Goal: Information Seeking & Learning: Find specific fact

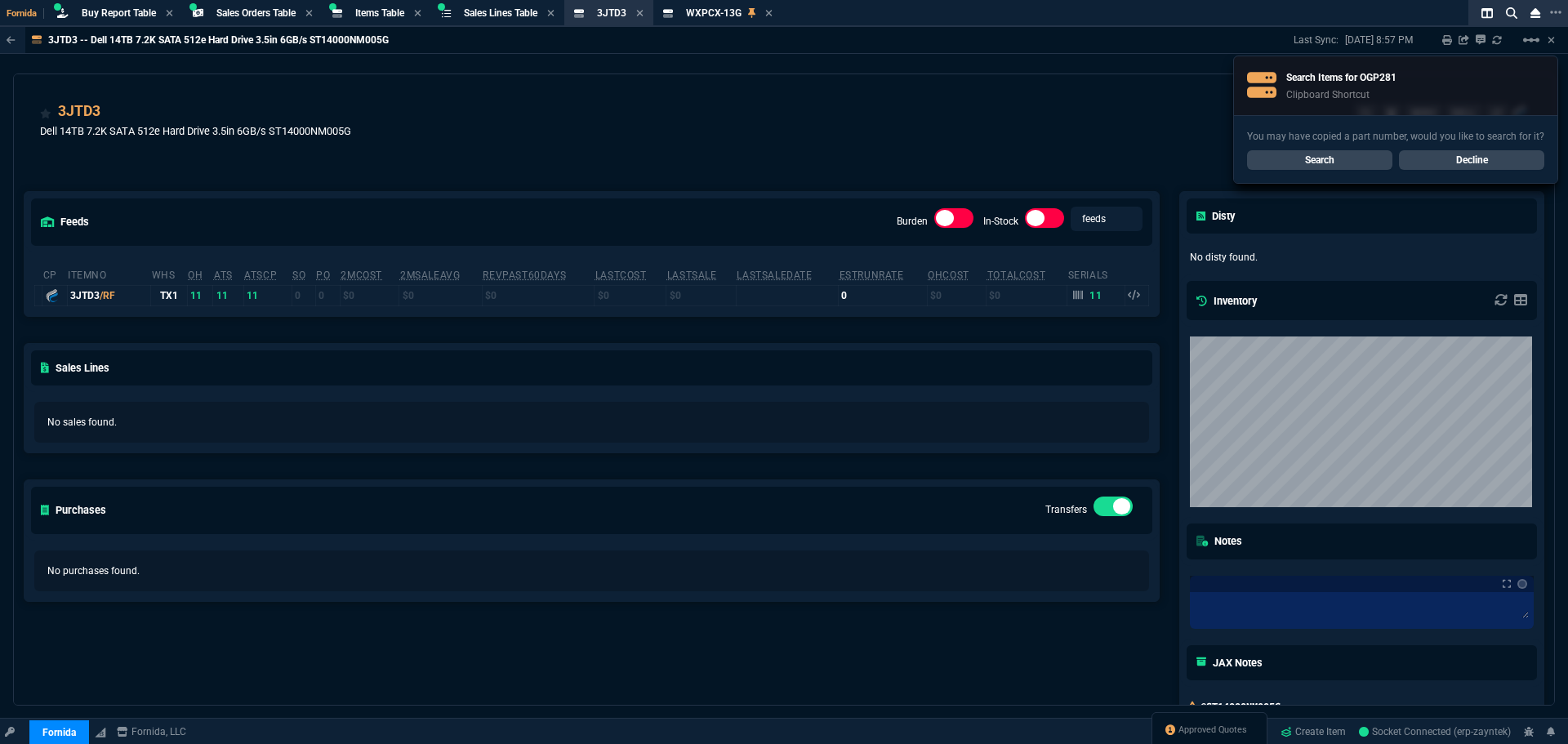
select select "9: OCAM"
click at [1304, 155] on link "Search" at bounding box center [1320, 160] width 146 height 20
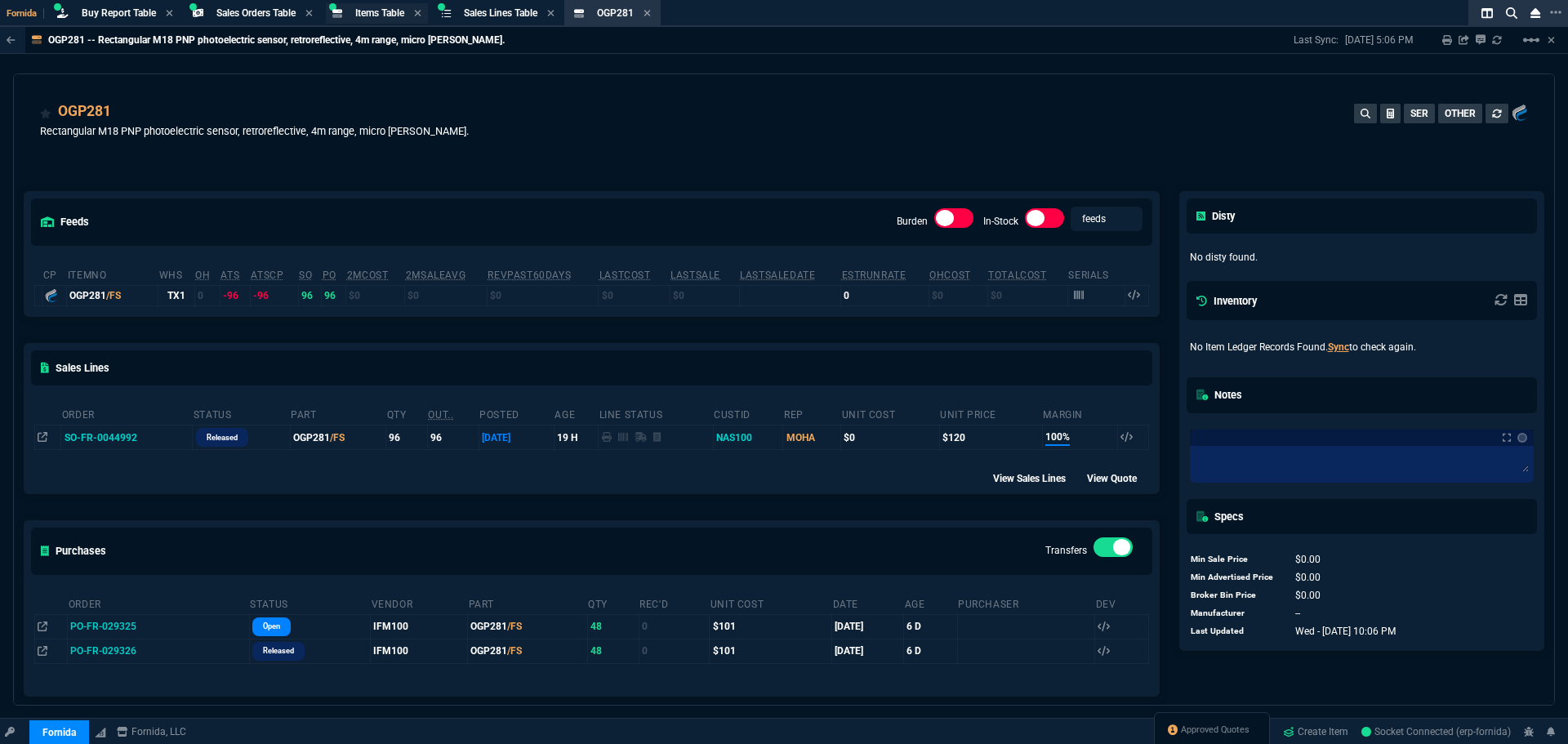
click at [392, 5] on div "Items Table Item" at bounding box center [377, 13] width 103 height 21
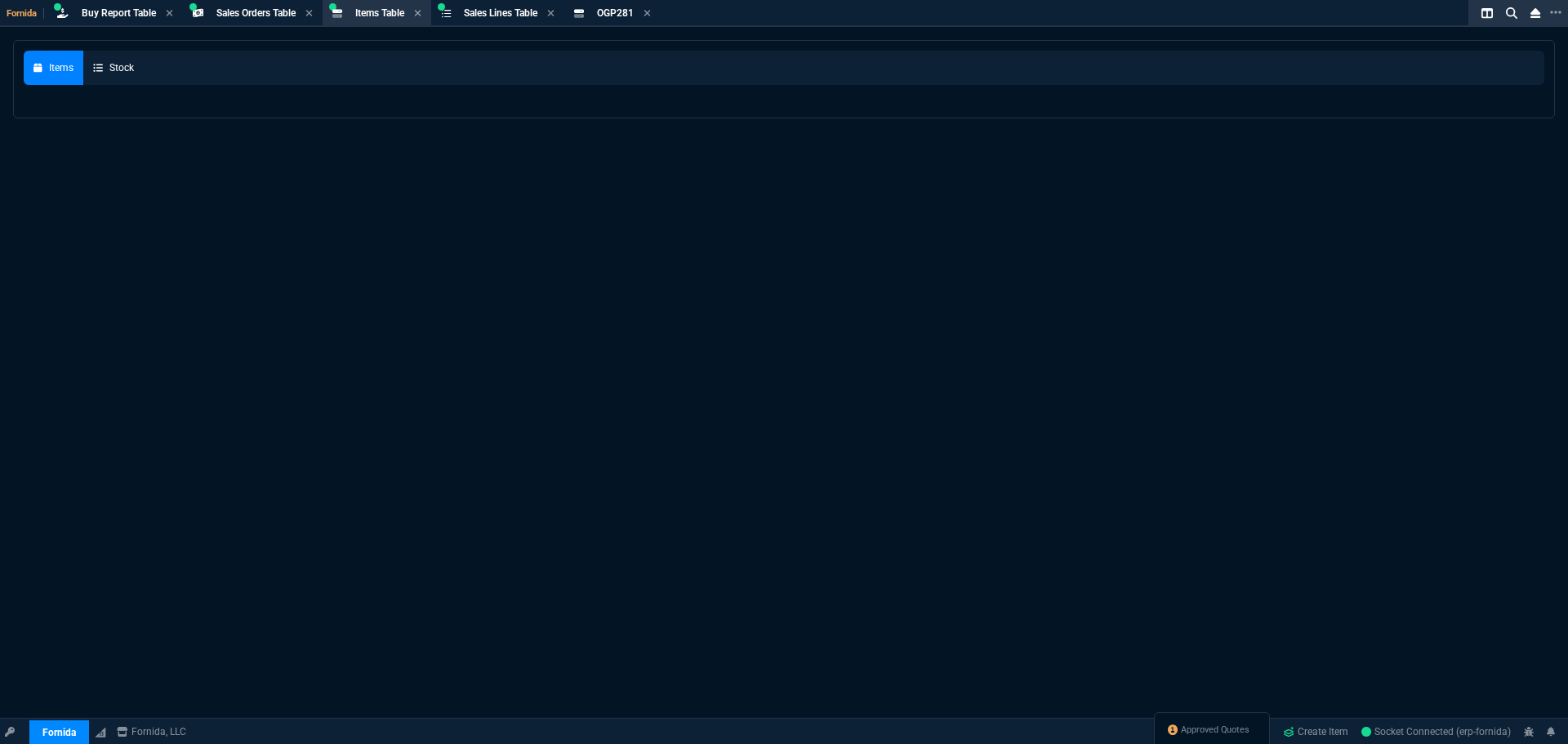
select select
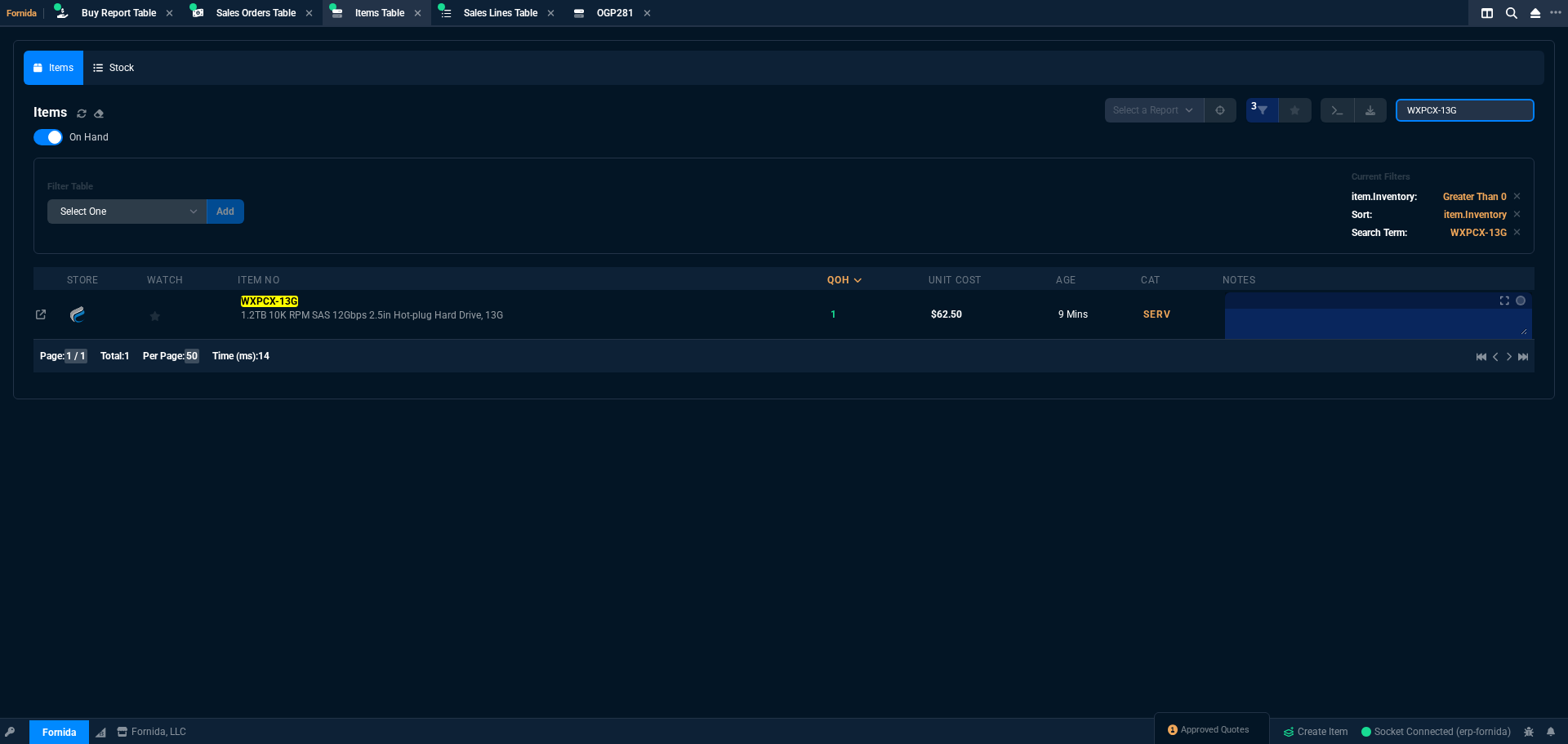
drag, startPoint x: 1440, startPoint y: 103, endPoint x: 1209, endPoint y: 67, distance: 233.8
click at [1168, 86] on div "Items Stock Items Select a Report NEW QUERY 3 WXPCX-13G On Hand Filter Table Se…" at bounding box center [784, 220] width 1521 height 338
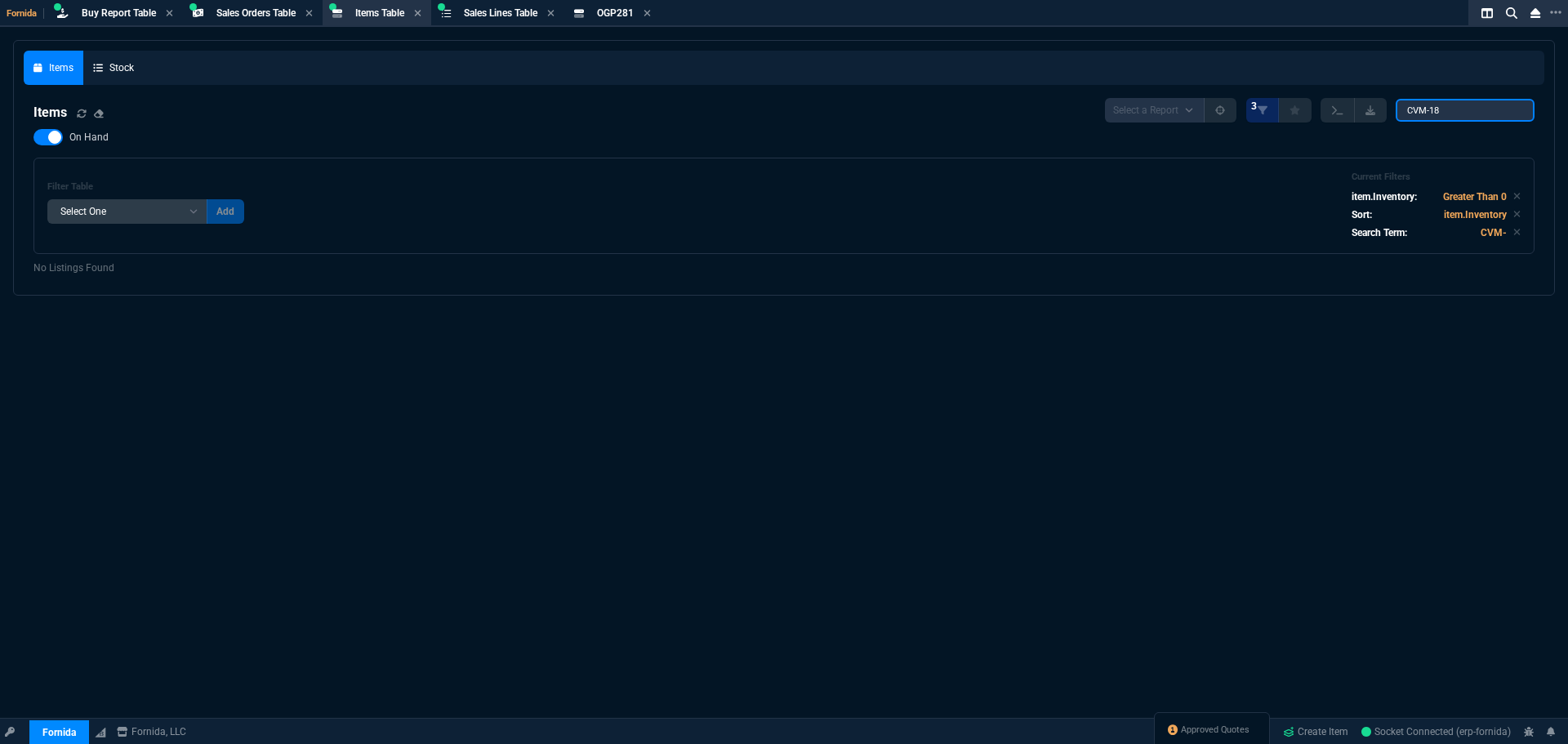
type input "CVM-18"
click at [65, 136] on label "On Hand" at bounding box center [79, 137] width 92 height 17
click at [33, 137] on input "On Hand" at bounding box center [32, 137] width 1 height 1
checkbox input "false"
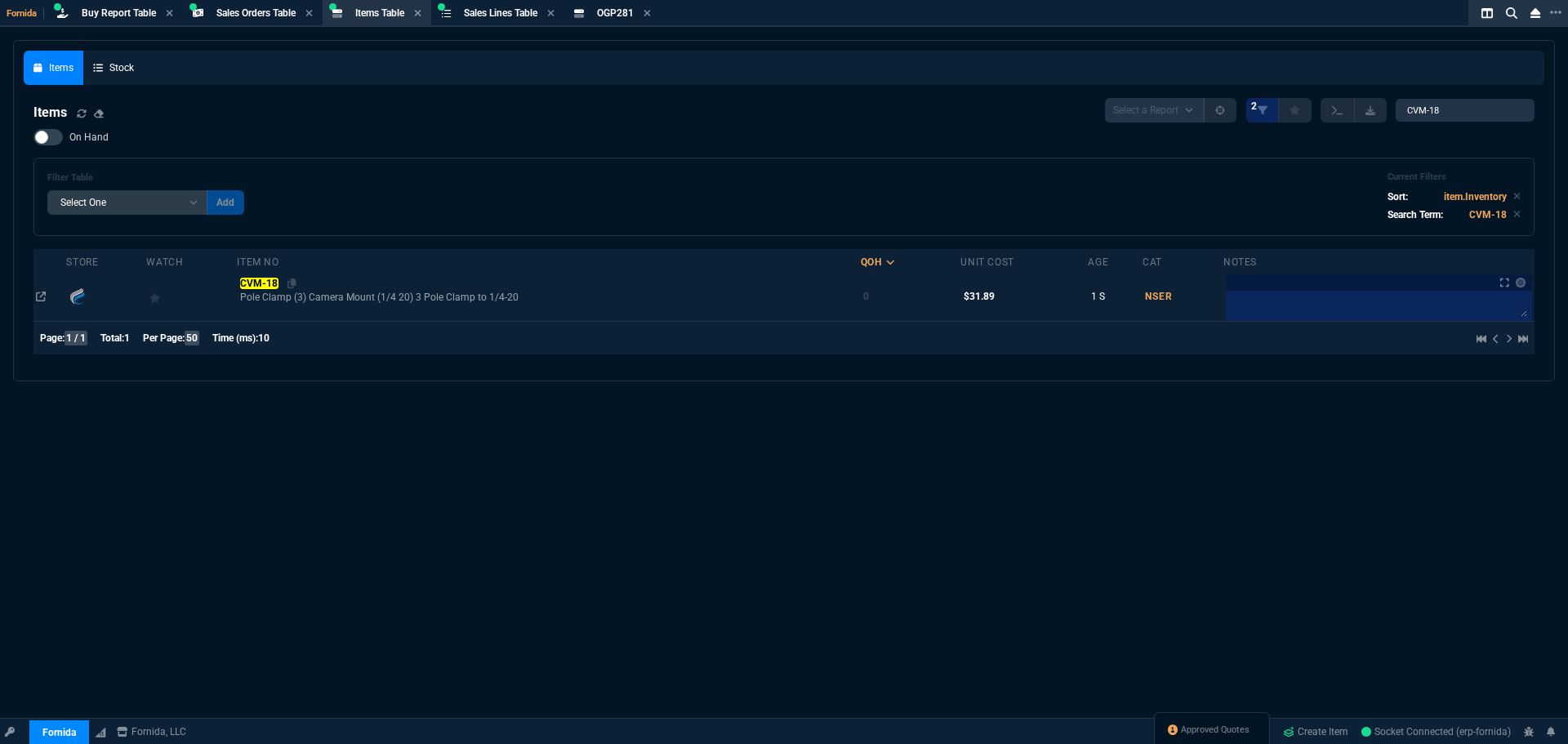
click at [278, 278] on mark "CVM-18" at bounding box center [259, 283] width 38 height 12
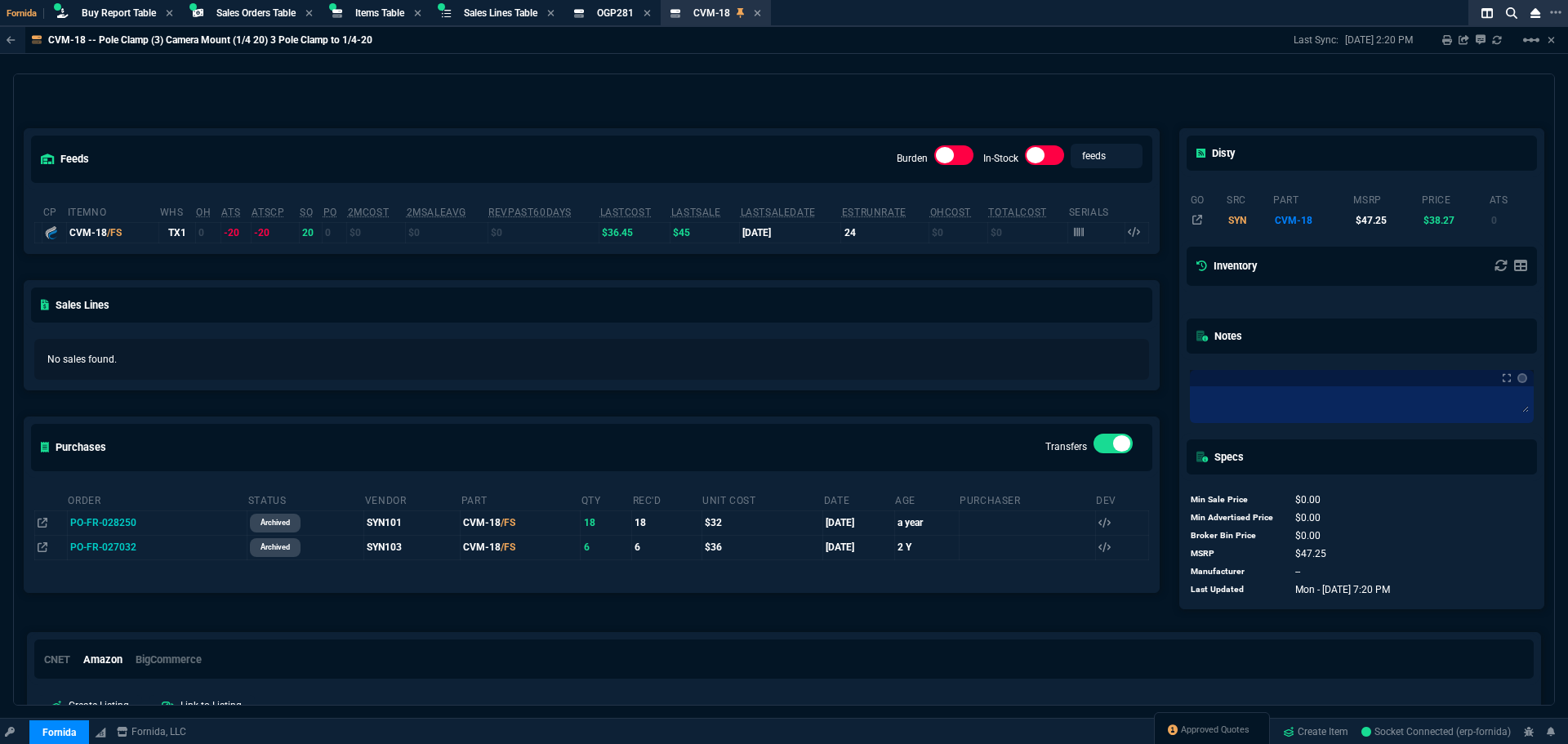
scroll to position [157, 0]
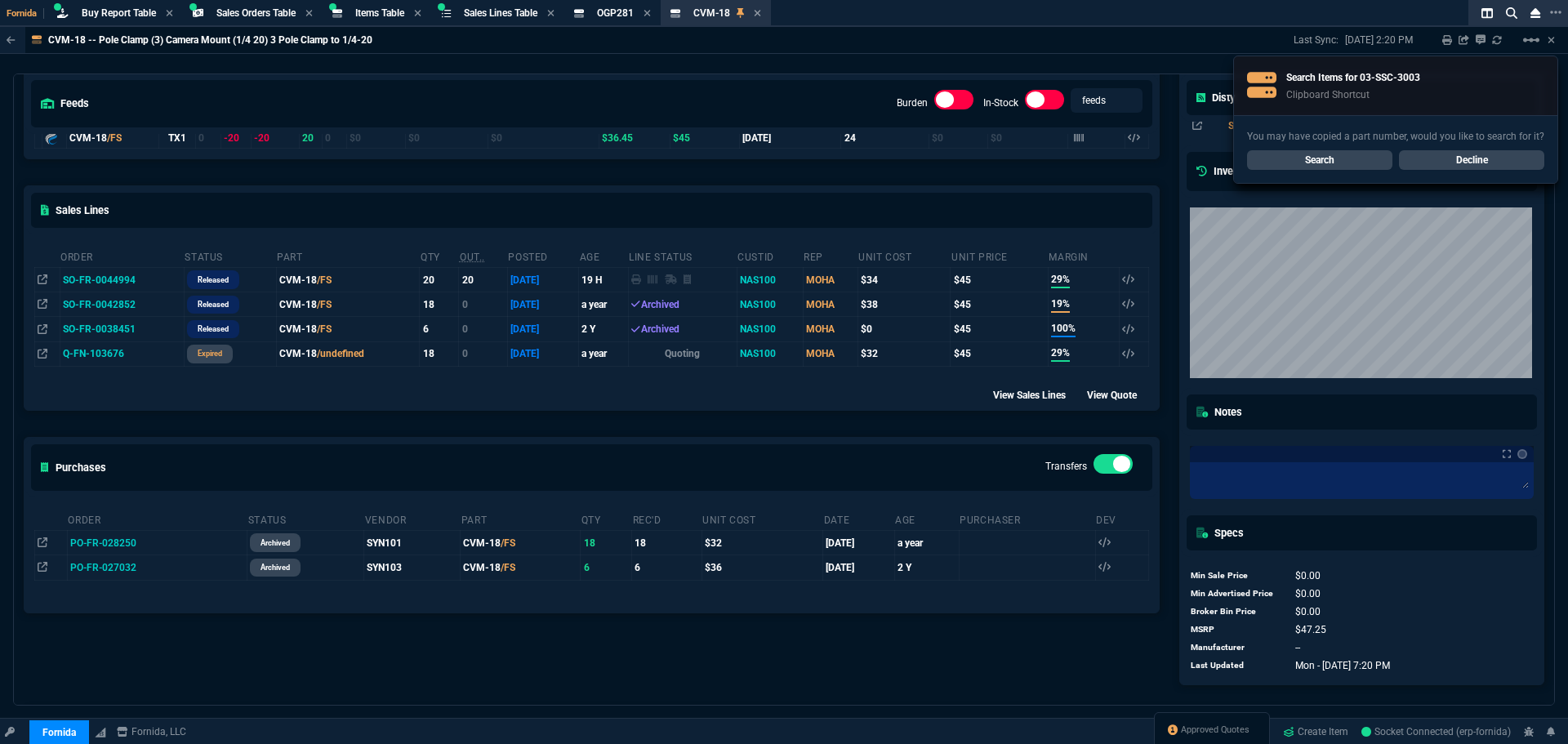
click at [1319, 152] on link "Search" at bounding box center [1320, 160] width 146 height 20
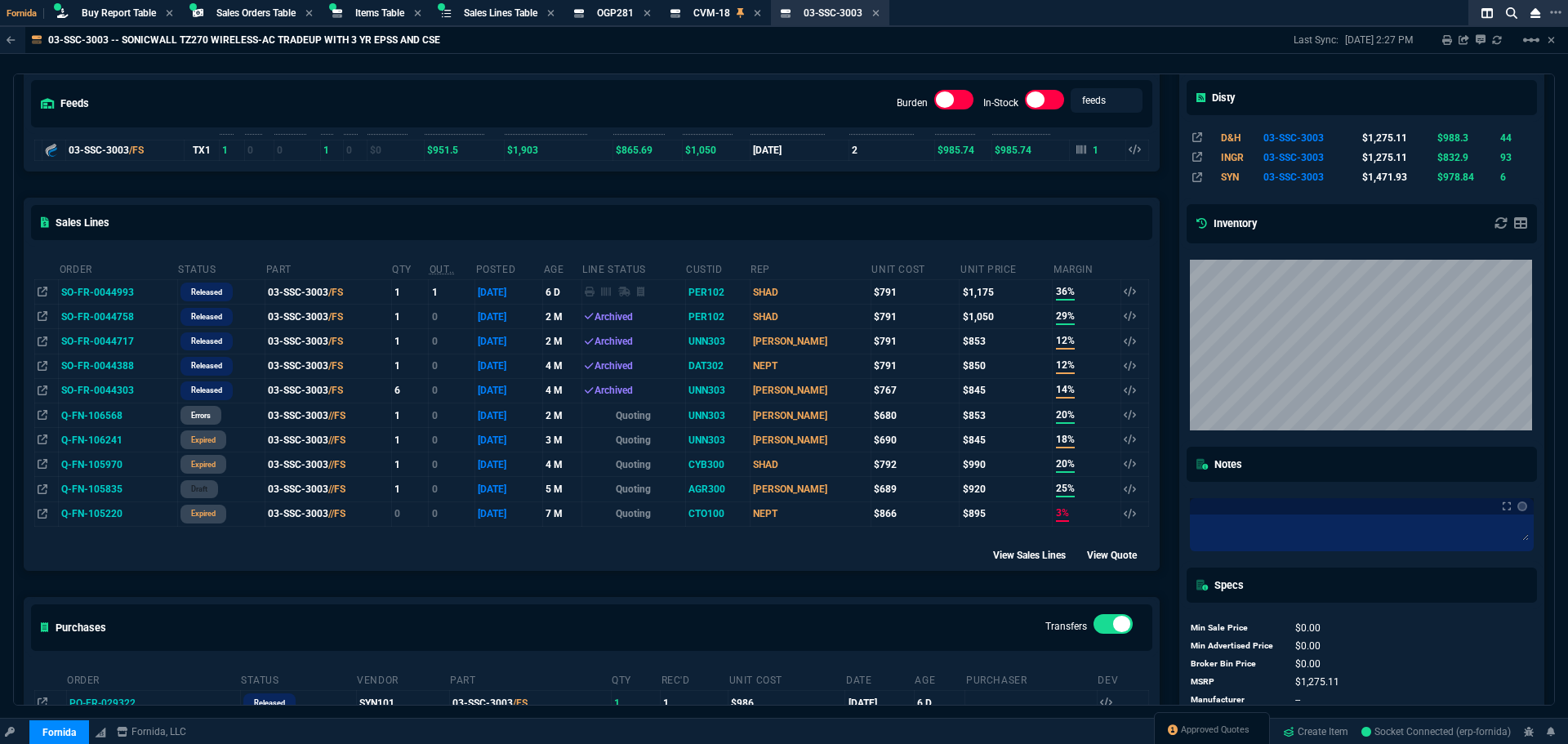
scroll to position [307, 0]
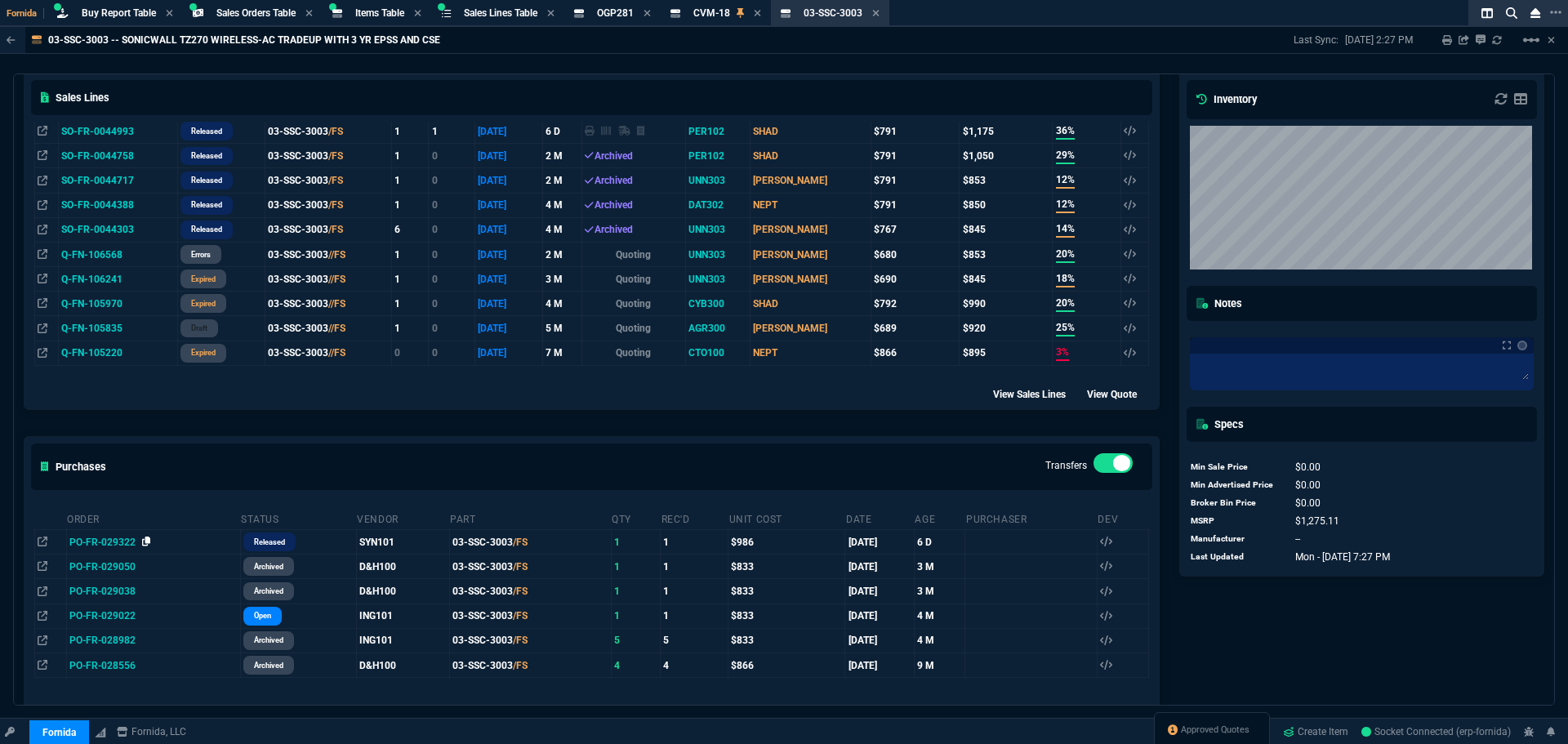
click at [146, 546] on icon at bounding box center [146, 541] width 9 height 10
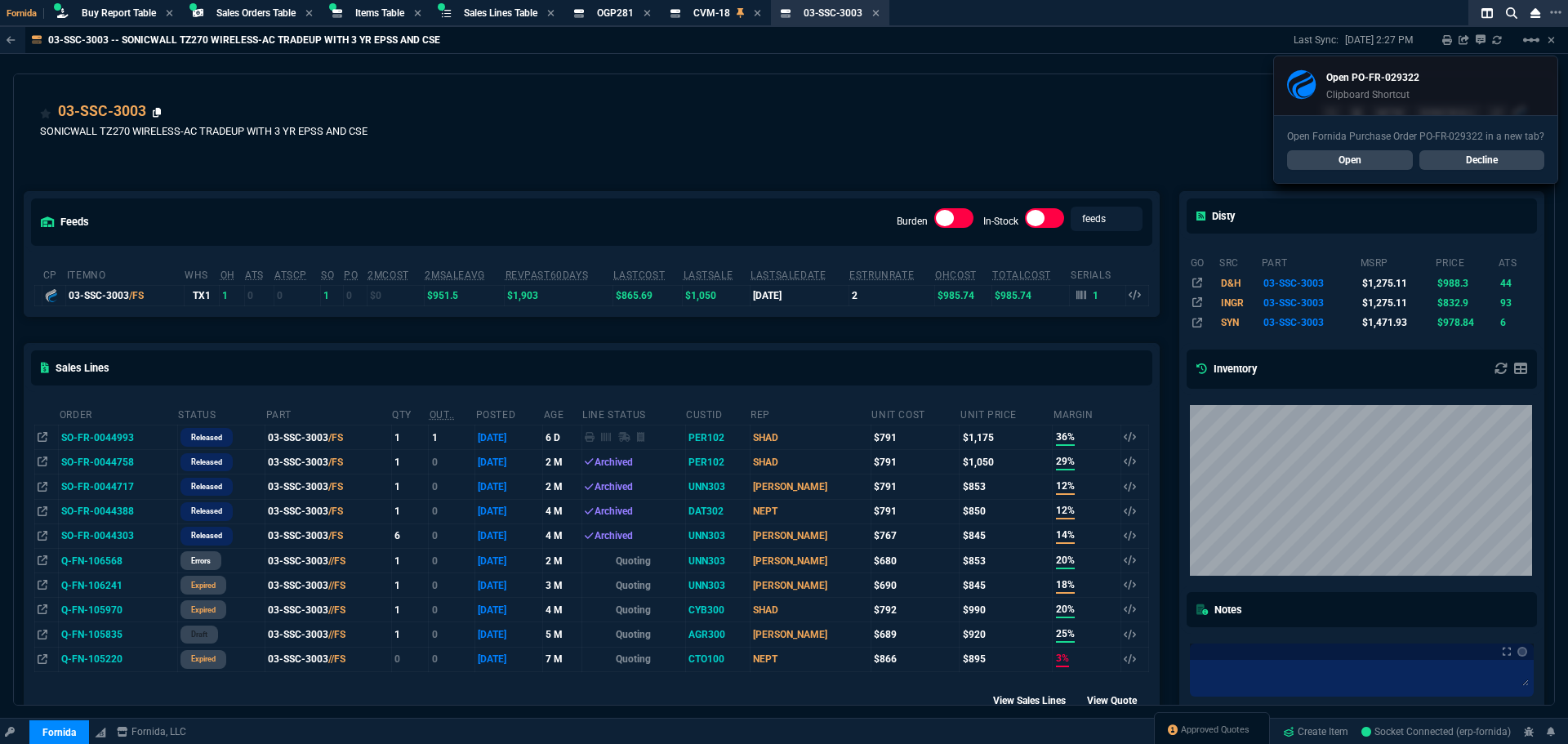
click at [158, 113] on icon at bounding box center [156, 112] width 9 height 10
click at [1340, 157] on link "Search" at bounding box center [1320, 160] width 146 height 20
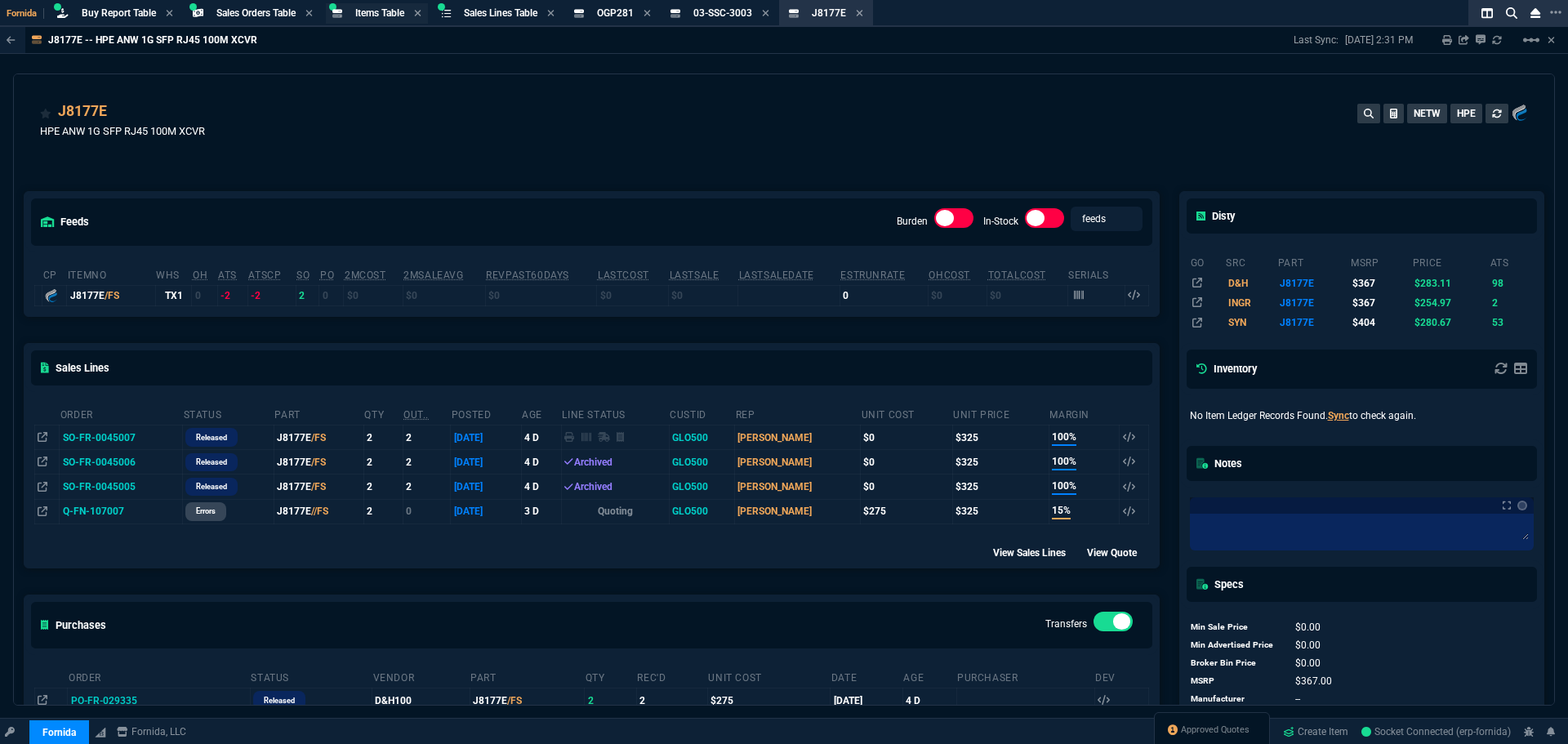
click at [377, 11] on span "Items Table" at bounding box center [380, 14] width 49 height 12
select select
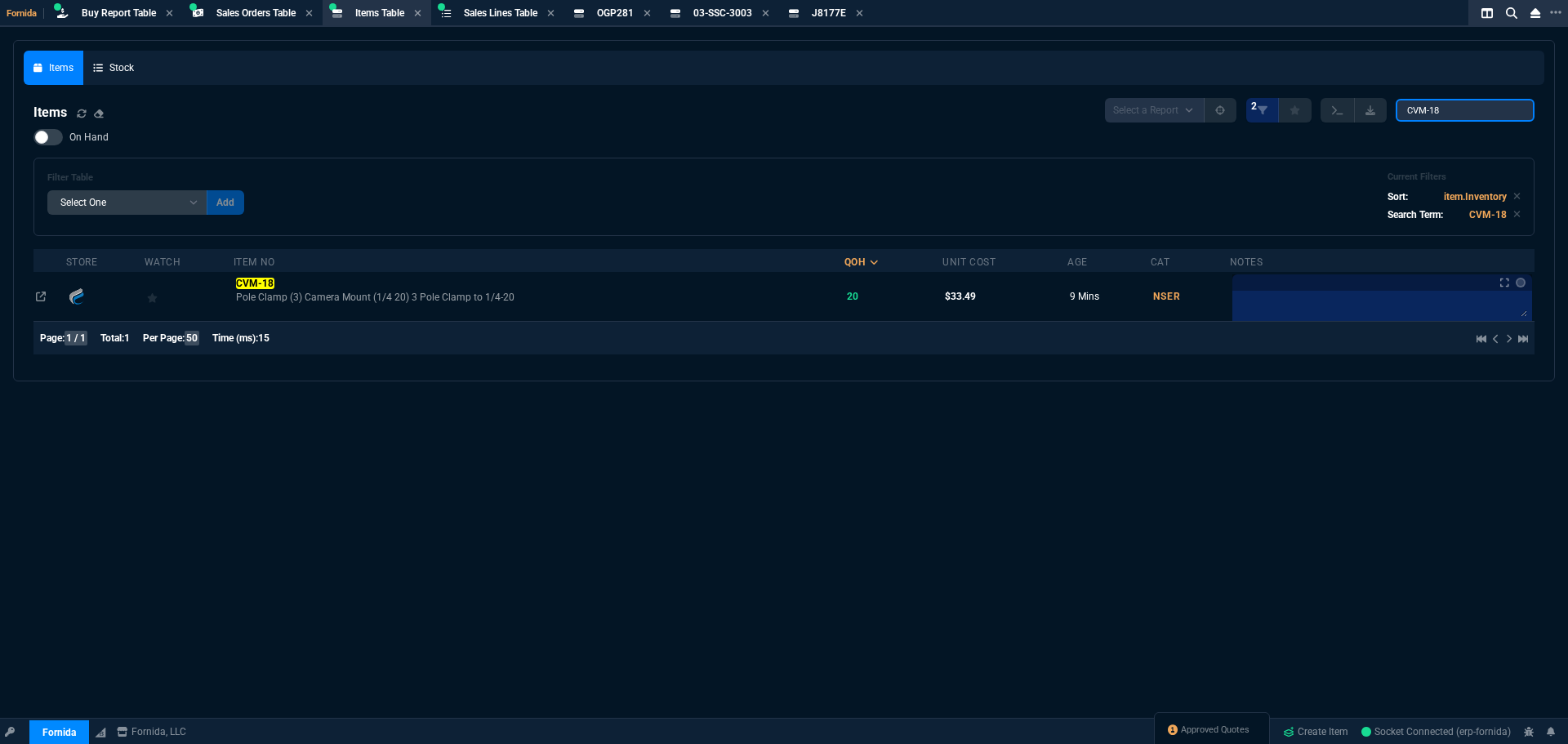
drag, startPoint x: 1446, startPoint y: 109, endPoint x: 1130, endPoint y: 78, distance: 317.5
click at [1287, 101] on div "Select a Report NEW QUERY 2 CVM-18" at bounding box center [1320, 109] width 430 height 24
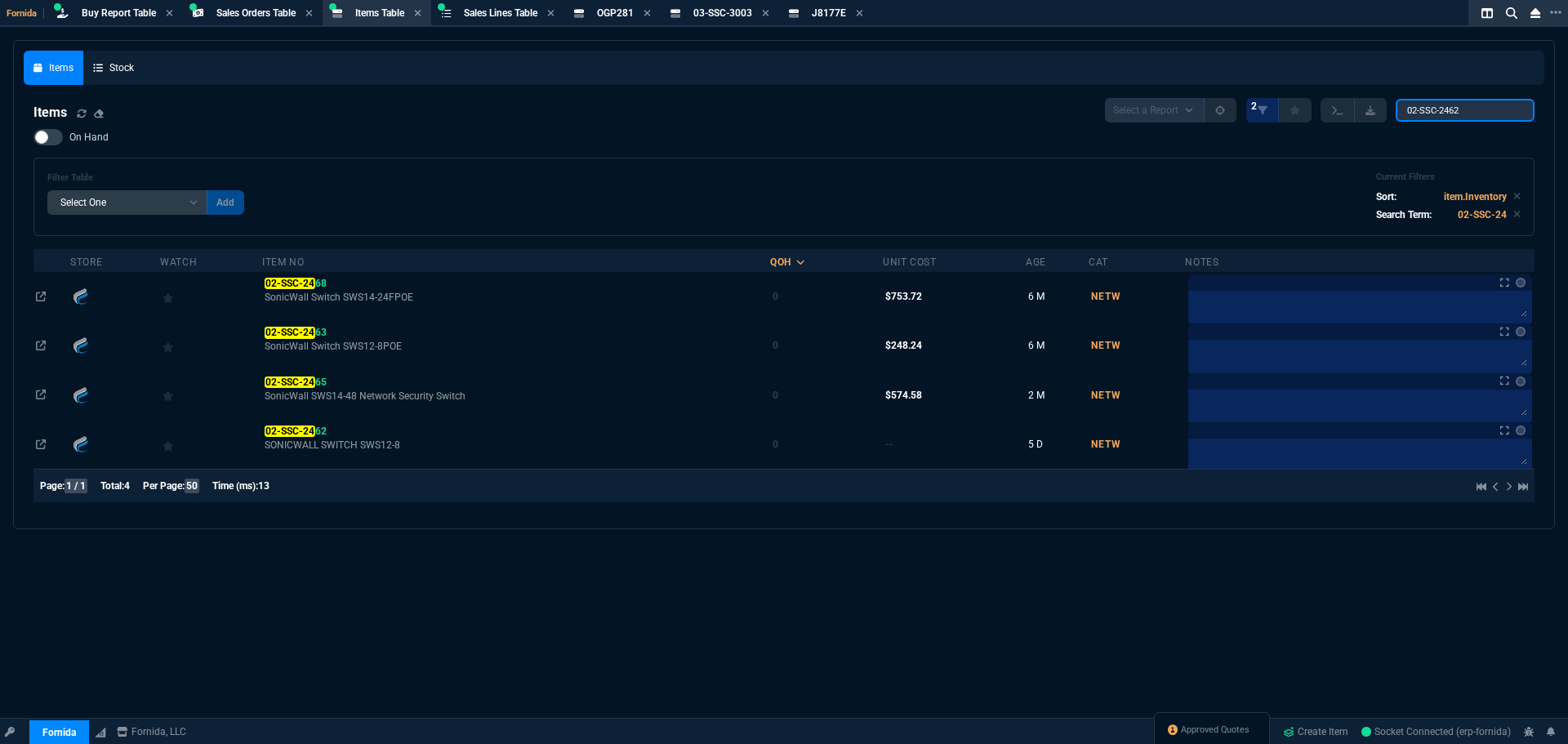
type input "02-SSC-2462"
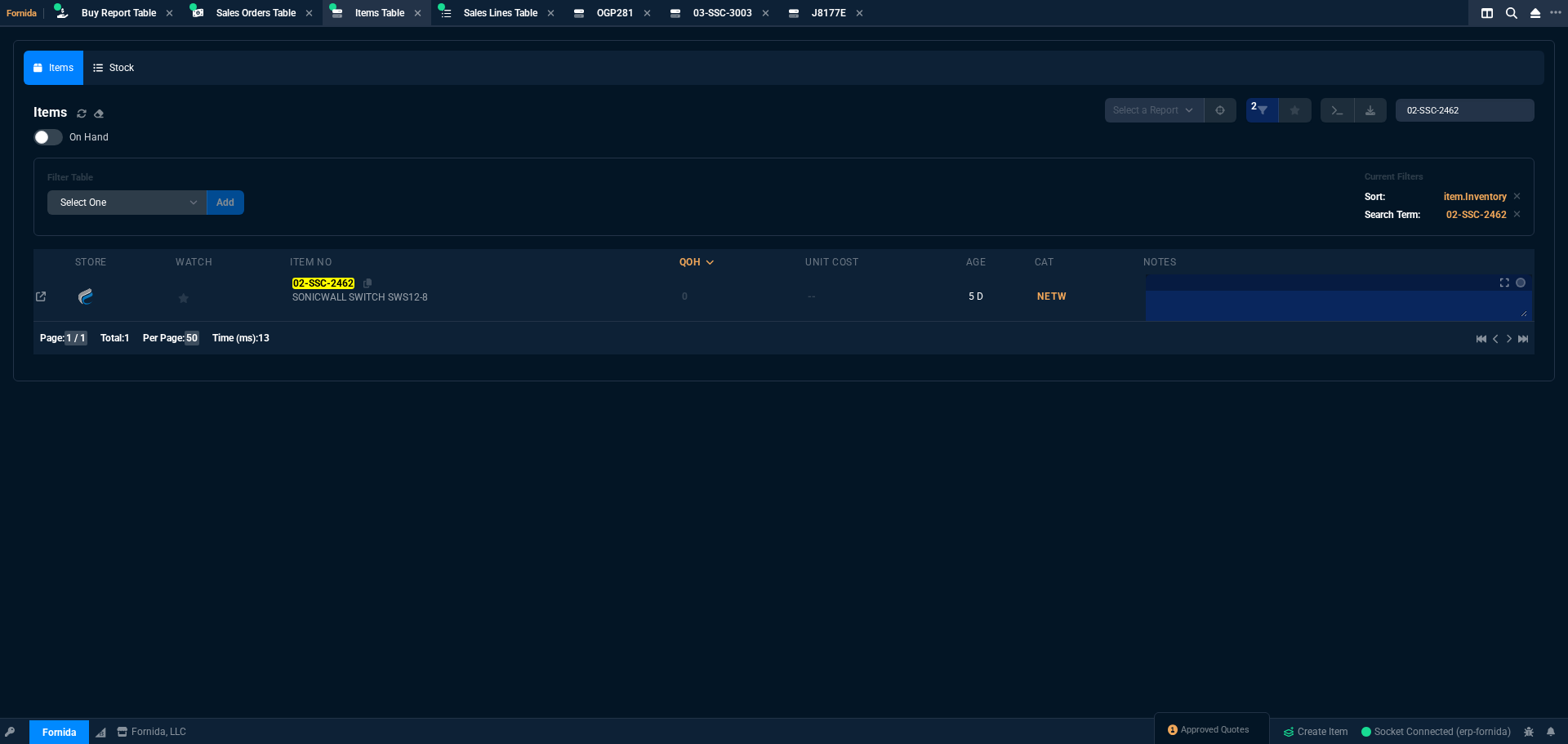
click at [326, 279] on mark "02-SSC-2462" at bounding box center [322, 283] width 62 height 12
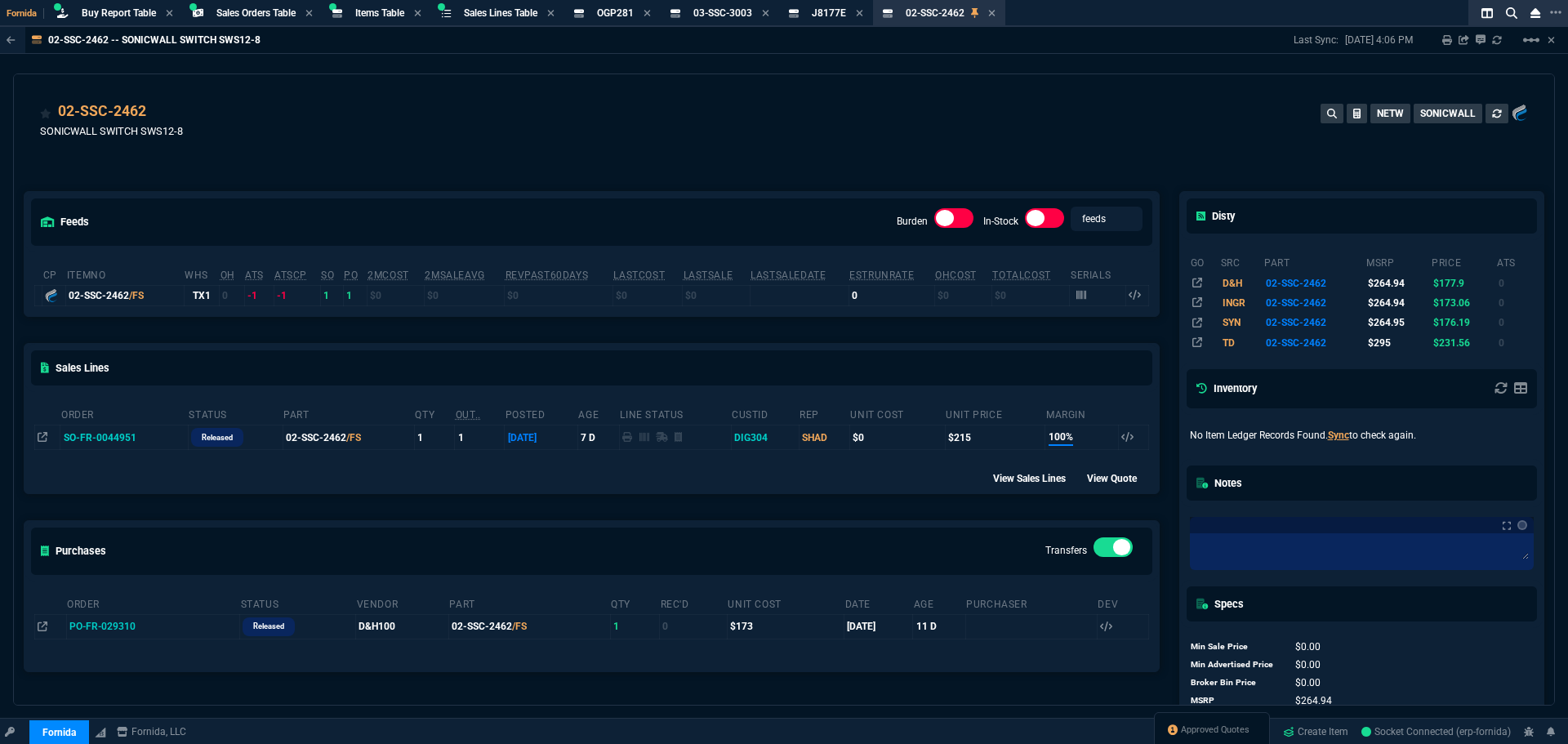
scroll to position [241, 0]
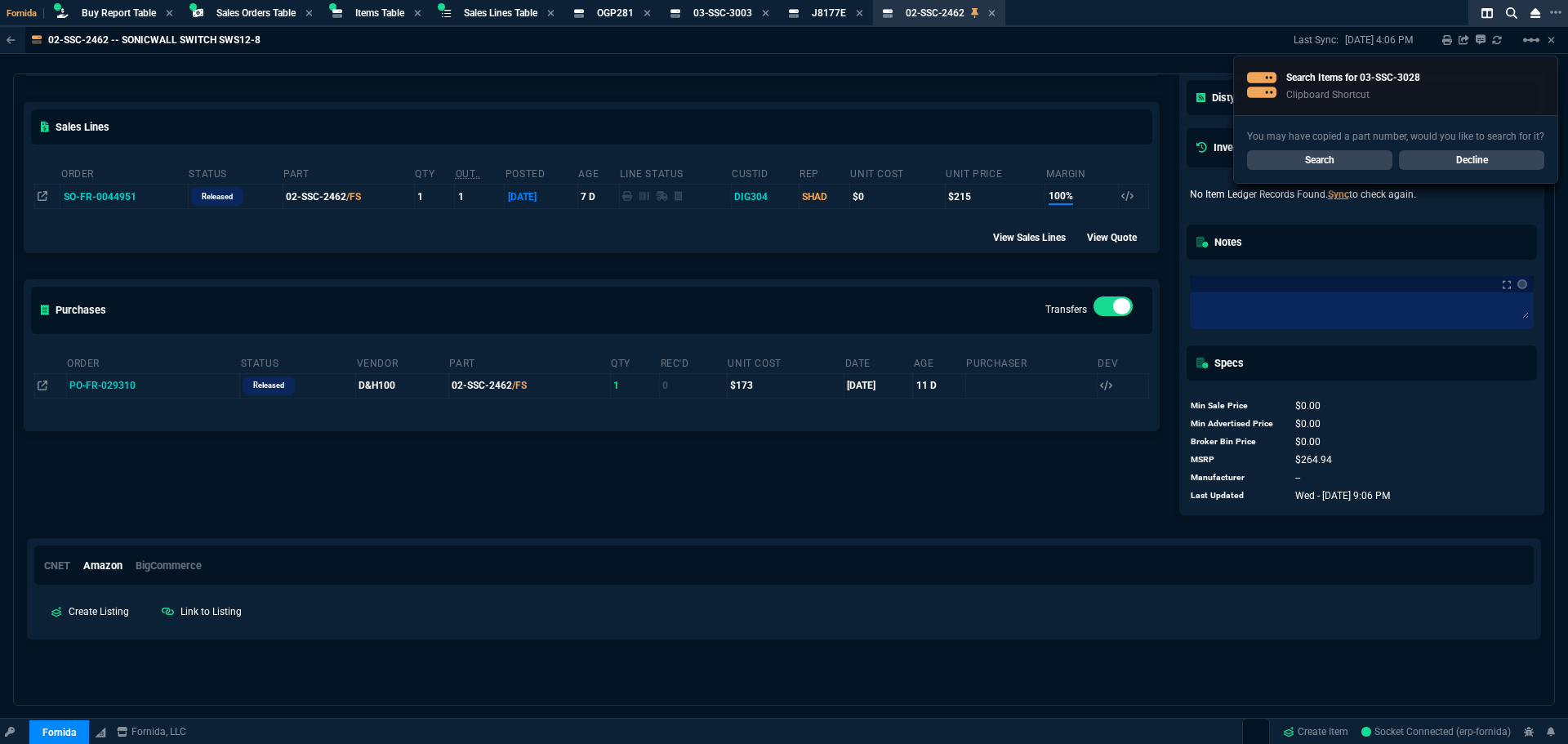
click at [1333, 151] on link "Search" at bounding box center [1320, 160] width 146 height 20
